Goal: Transaction & Acquisition: Purchase product/service

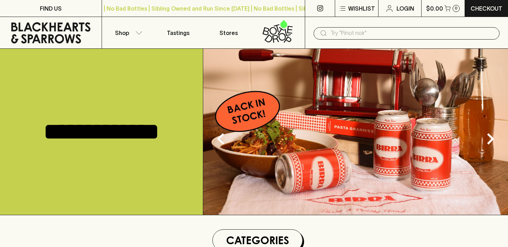
click at [366, 34] on input "text" at bounding box center [411, 33] width 163 height 11
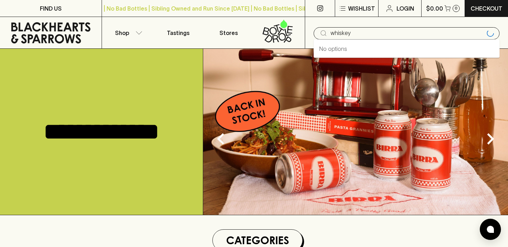
type input "whiskey"
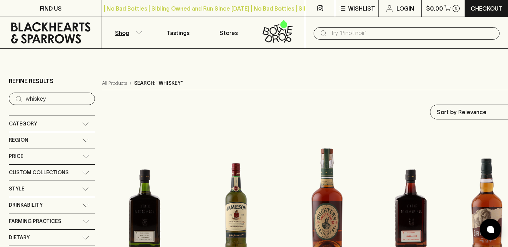
click at [50, 39] on icon at bounding box center [50, 32] width 79 height 21
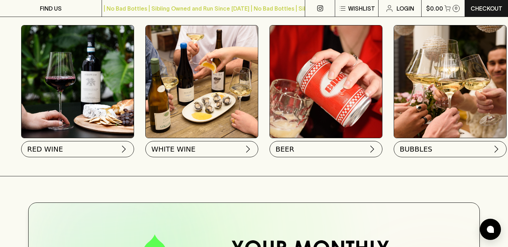
scroll to position [257, 0]
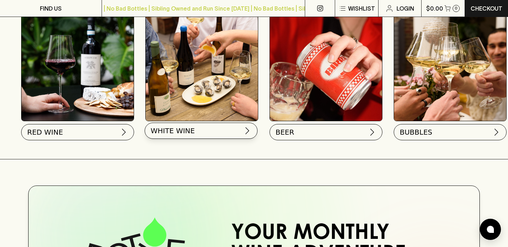
click at [222, 131] on button "WHITE WINE" at bounding box center [201, 130] width 113 height 16
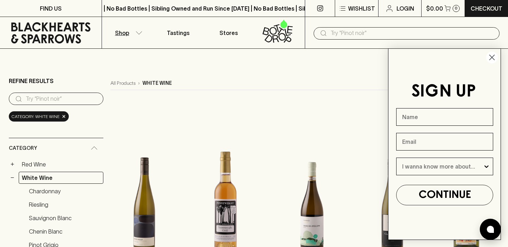
click at [492, 56] on circle "Close dialog" at bounding box center [492, 57] width 12 height 12
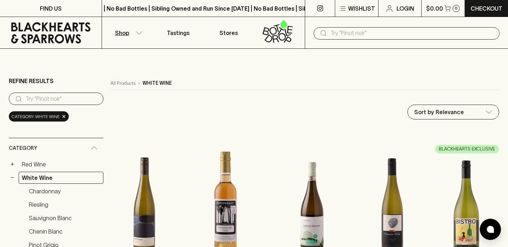
click at [345, 34] on input "text" at bounding box center [411, 33] width 163 height 11
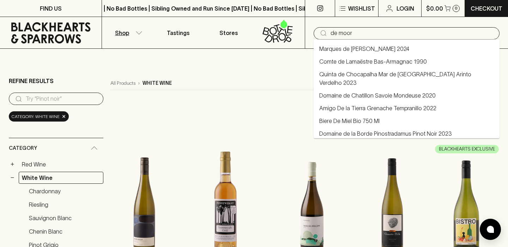
type input "de moor"
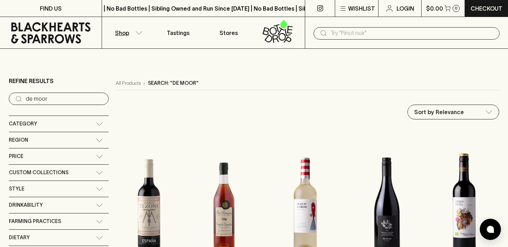
click at [60, 29] on icon at bounding box center [50, 32] width 79 height 21
